Goal: Information Seeking & Learning: Check status

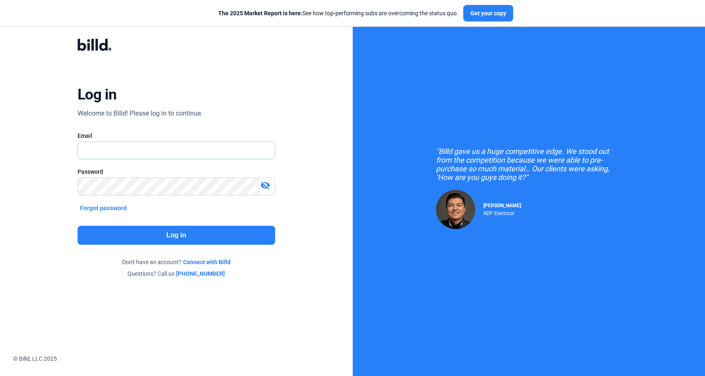
type input "[PERSON_NAME][EMAIL_ADDRESS][DOMAIN_NAME]"
click at [170, 234] on button "Log in" at bounding box center [177, 235] width 198 height 19
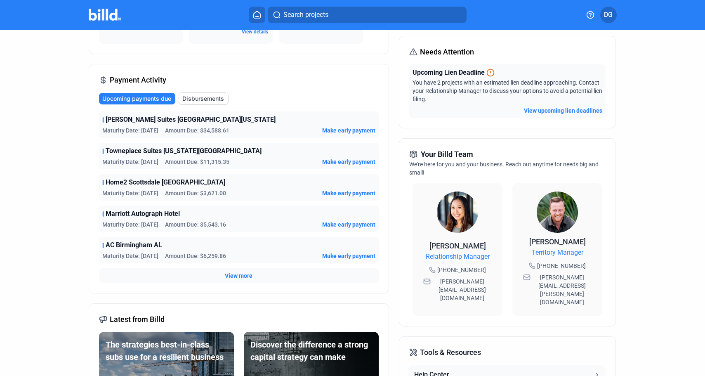
scroll to position [101, 0]
click at [242, 272] on span "View more" at bounding box center [239, 275] width 28 height 8
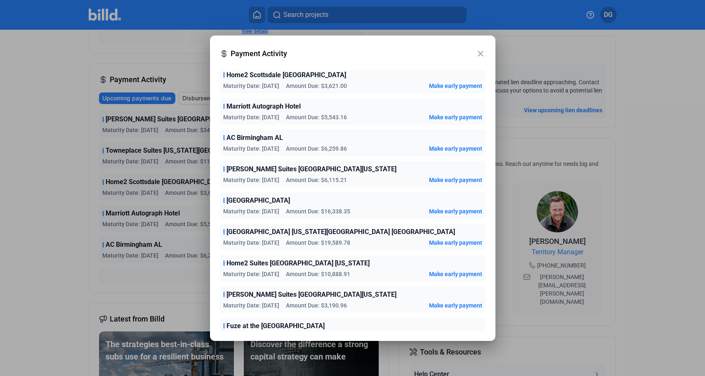
scroll to position [0, 0]
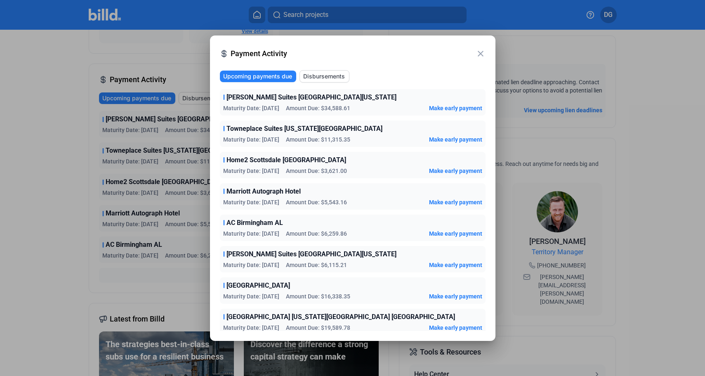
click at [52, 134] on div at bounding box center [352, 188] width 705 height 376
click at [479, 54] on mat-icon "close" at bounding box center [481, 54] width 10 height 10
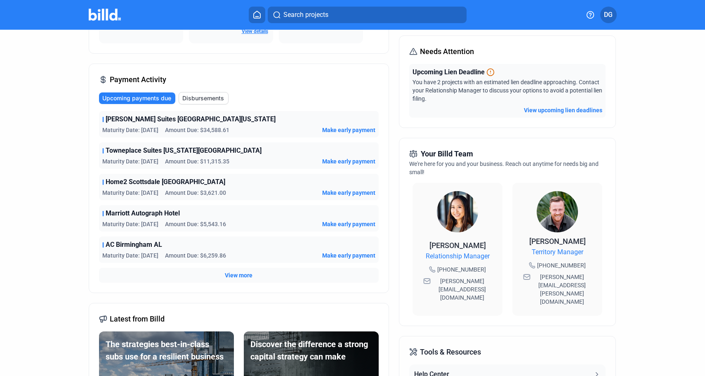
click at [198, 99] on span "Disbursements" at bounding box center [203, 98] width 42 height 8
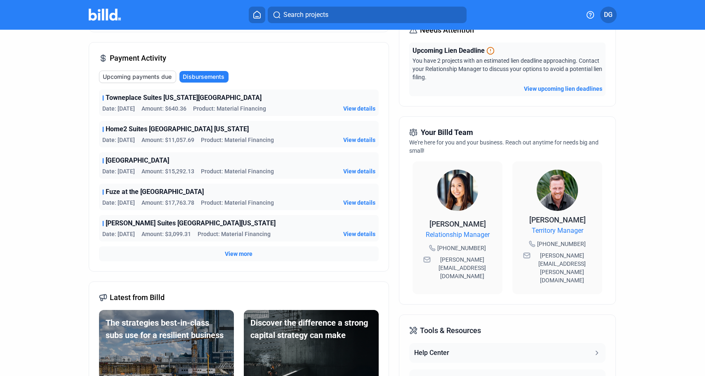
scroll to position [123, 0]
click at [232, 251] on span "View more" at bounding box center [239, 253] width 28 height 8
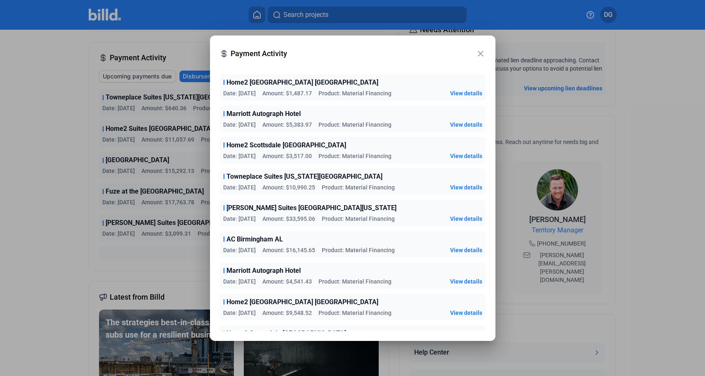
scroll to position [0, 0]
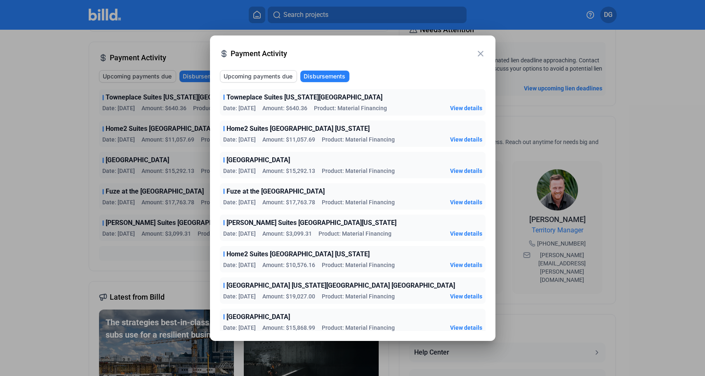
click at [479, 54] on mat-icon "close" at bounding box center [481, 54] width 10 height 10
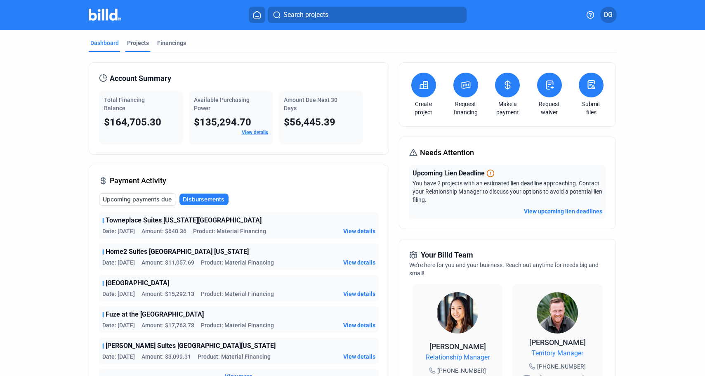
click at [130, 43] on div "Projects" at bounding box center [138, 43] width 22 height 8
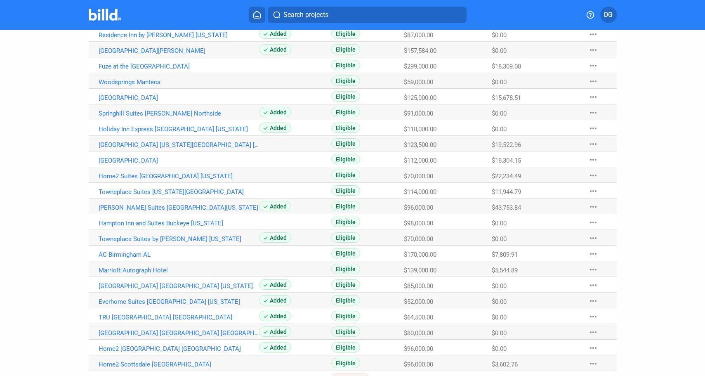
scroll to position [206, 0]
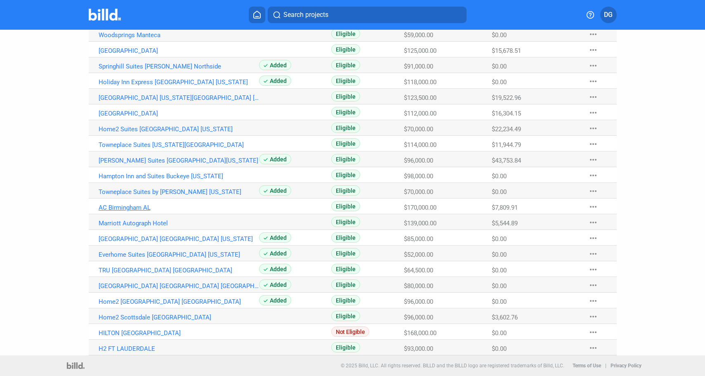
click at [117, 206] on link "AC Birmingham AL" at bounding box center [179, 207] width 161 height 7
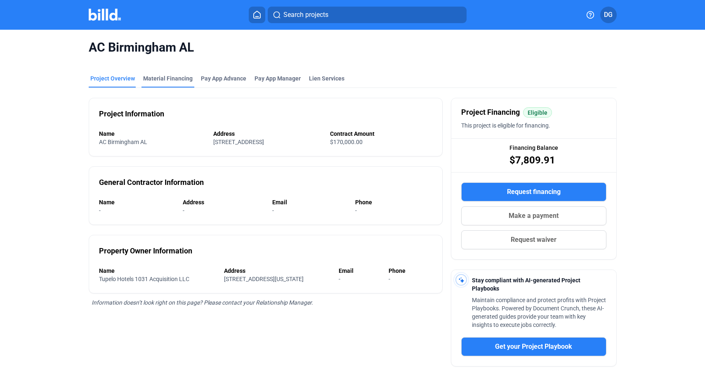
click at [163, 79] on div "Material Financing" at bounding box center [168, 78] width 50 height 8
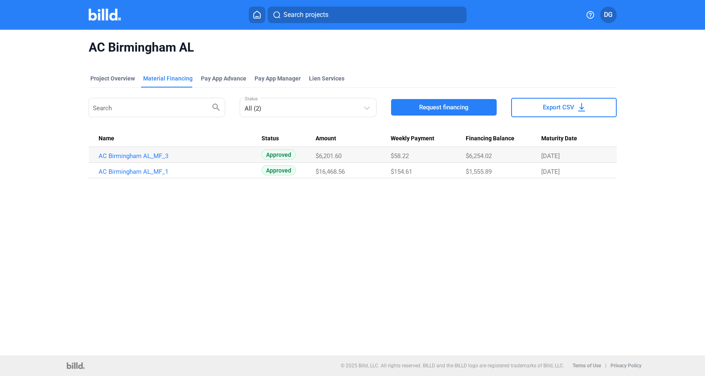
click at [257, 16] on icon at bounding box center [257, 14] width 7 height 7
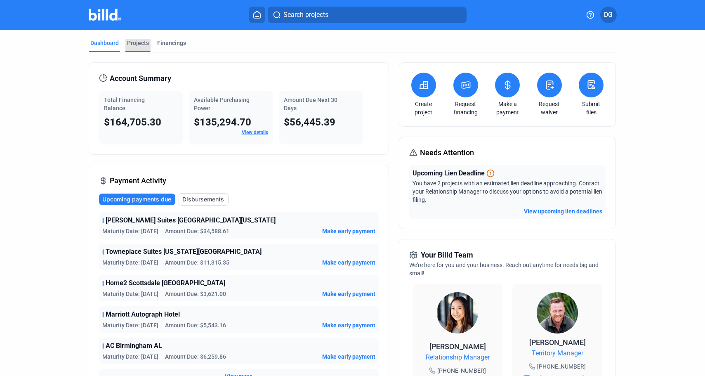
click at [139, 43] on div "Projects" at bounding box center [138, 43] width 22 height 8
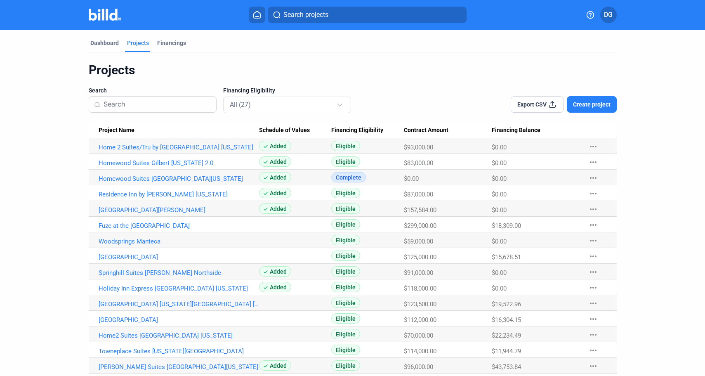
click at [147, 104] on input at bounding box center [158, 104] width 108 height 17
type input "b"
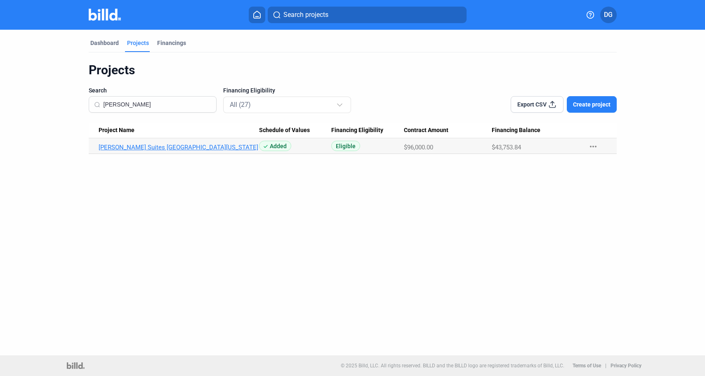
type input "[PERSON_NAME]"
click at [152, 145] on link "[PERSON_NAME] Suites [GEOGRAPHIC_DATA][US_STATE]" at bounding box center [179, 147] width 161 height 7
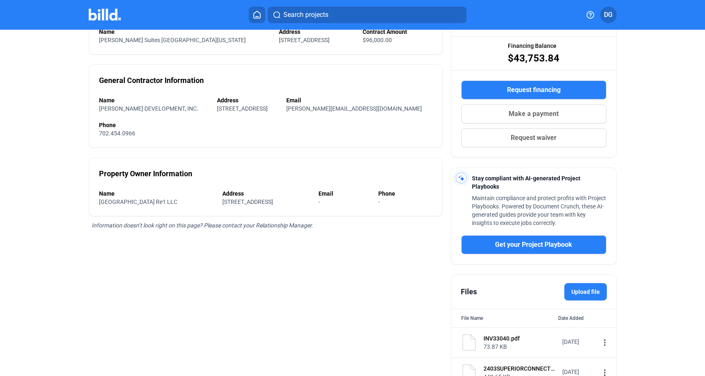
scroll to position [144, 0]
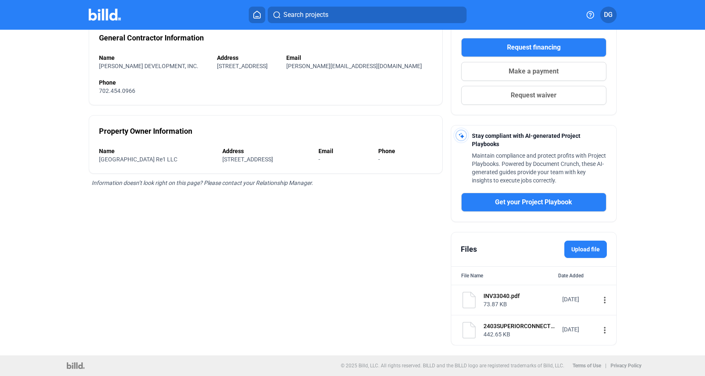
click at [258, 18] on icon at bounding box center [257, 14] width 7 height 7
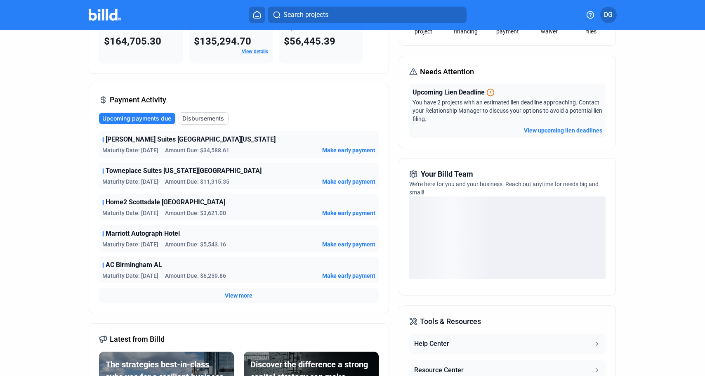
scroll to position [83, 0]
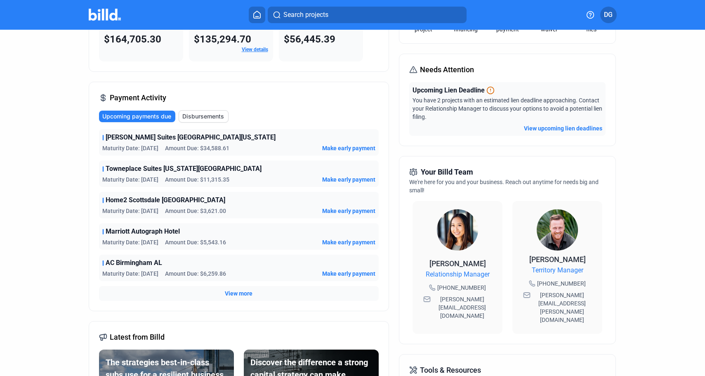
click at [234, 294] on span "View more" at bounding box center [239, 293] width 28 height 8
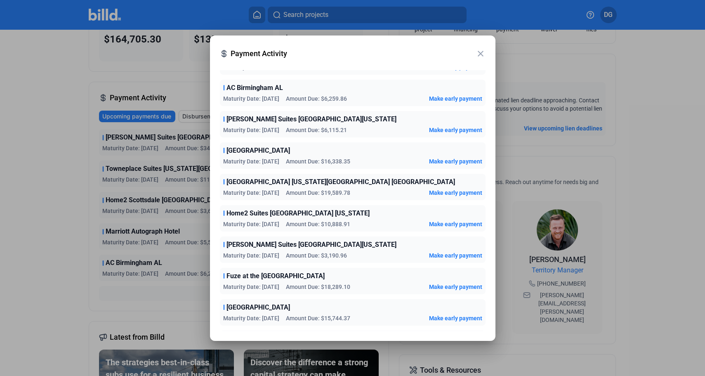
scroll to position [0, 0]
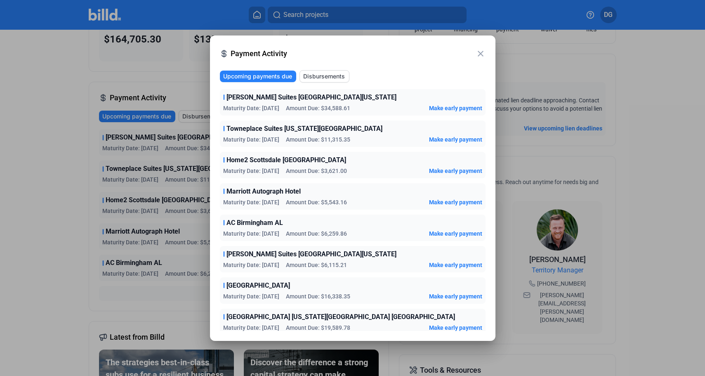
click at [481, 53] on mat-icon "close" at bounding box center [481, 54] width 10 height 10
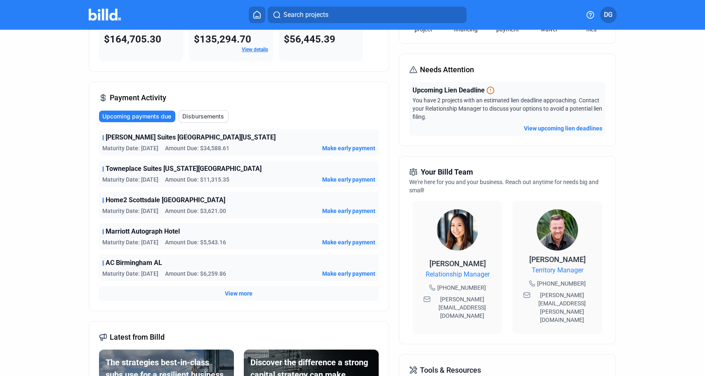
click at [256, 12] on icon at bounding box center [257, 14] width 7 height 7
